Goal: Transaction & Acquisition: Purchase product/service

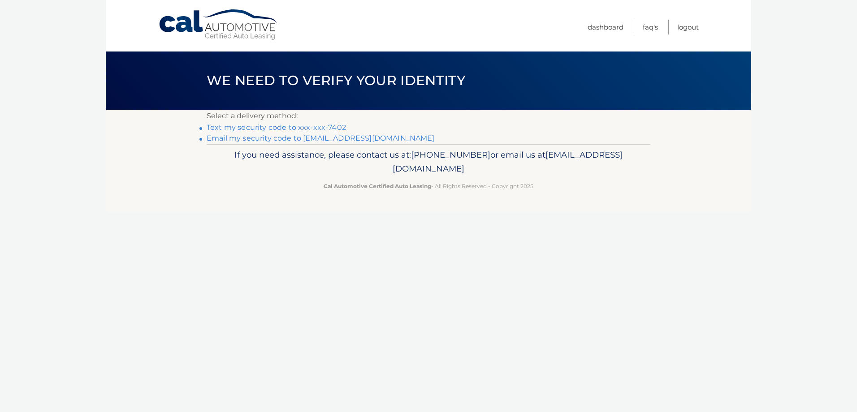
click at [309, 125] on link "Text my security code to xxx-xxx-7402" at bounding box center [276, 127] width 139 height 9
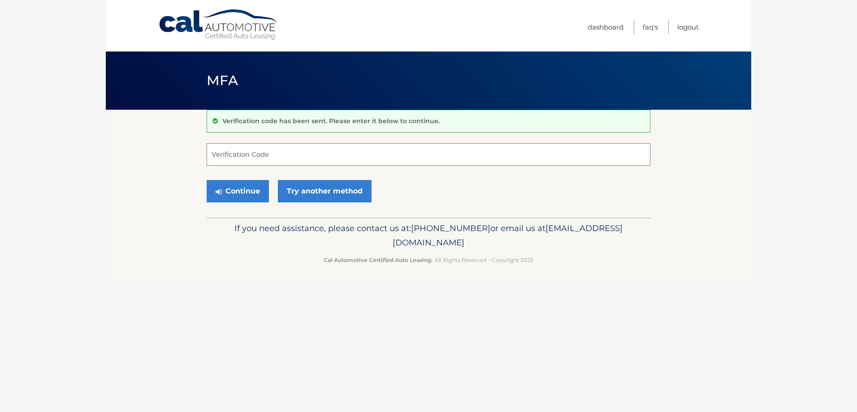
click at [299, 155] on input "Verification Code" at bounding box center [429, 154] width 444 height 22
type input "415406"
click at [221, 186] on button "Continue" at bounding box center [238, 191] width 62 height 22
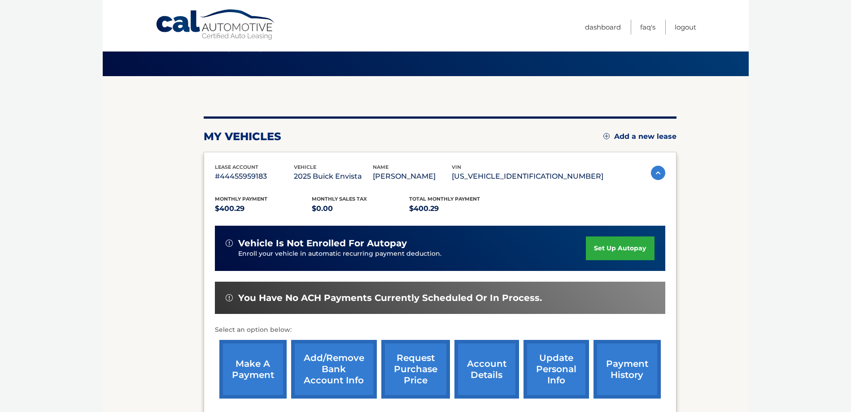
scroll to position [90, 0]
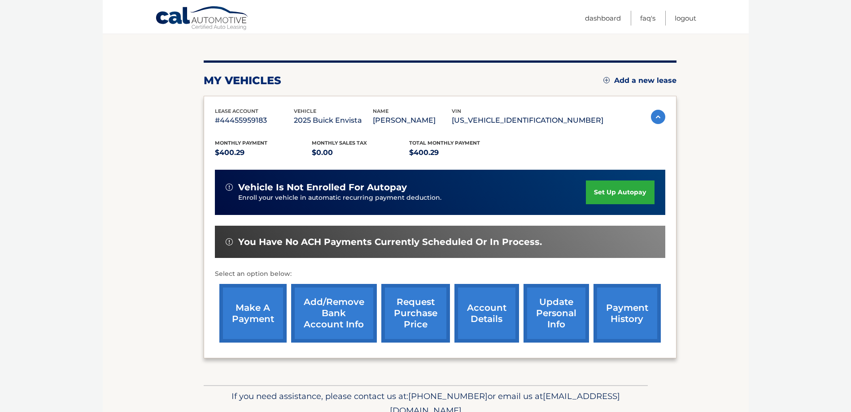
click at [257, 327] on link "make a payment" at bounding box center [252, 313] width 67 height 59
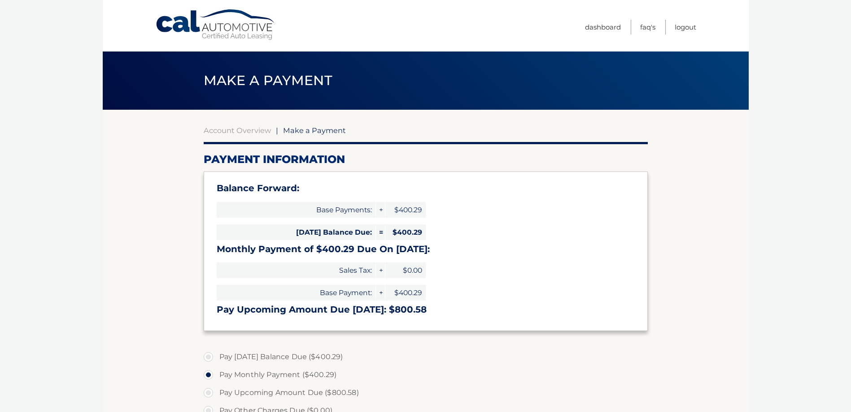
select select "N2E2NjhmZTAtMDJmYS00ODI3LWEwZTItZWY4ZTNkM2NhZWMz"
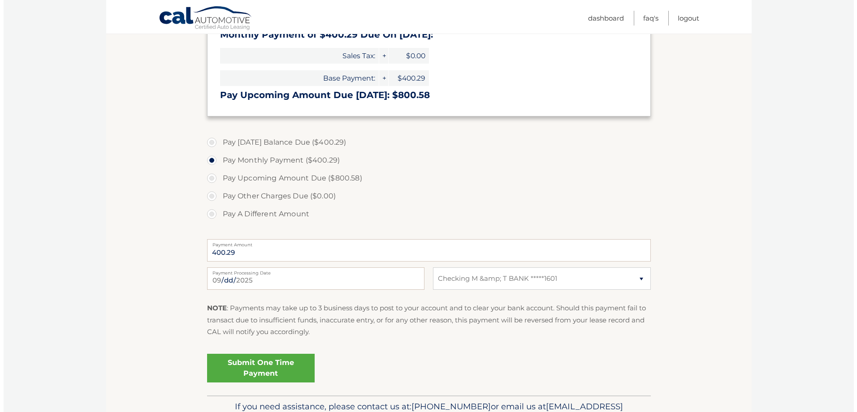
scroll to position [224, 0]
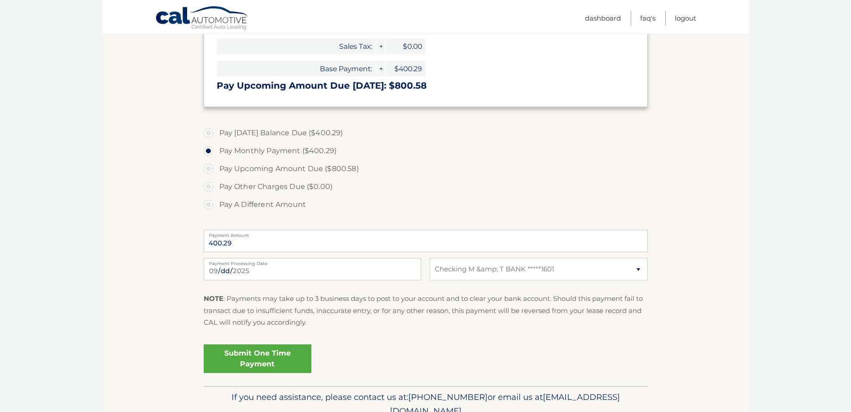
click at [238, 366] on link "Submit One Time Payment" at bounding box center [258, 359] width 108 height 29
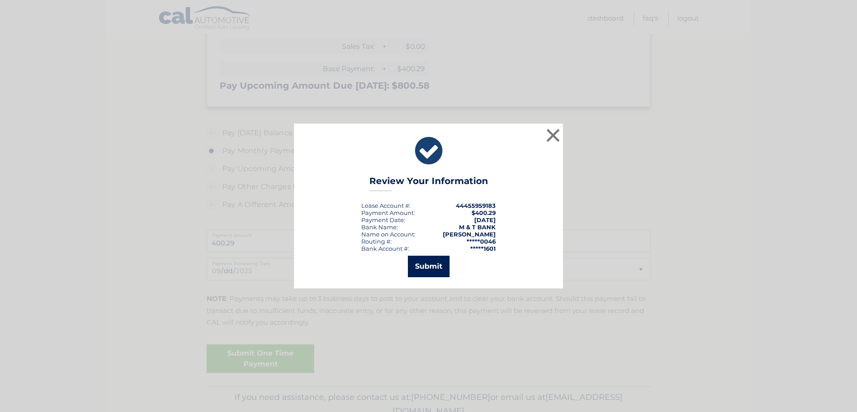
click at [416, 264] on button "Submit" at bounding box center [429, 267] width 42 height 22
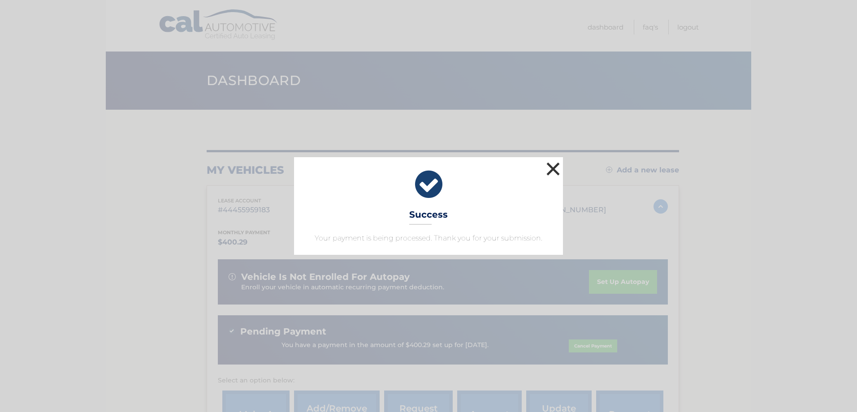
click at [548, 171] on button "×" at bounding box center [553, 169] width 18 height 18
